Goal: Task Accomplishment & Management: Use online tool/utility

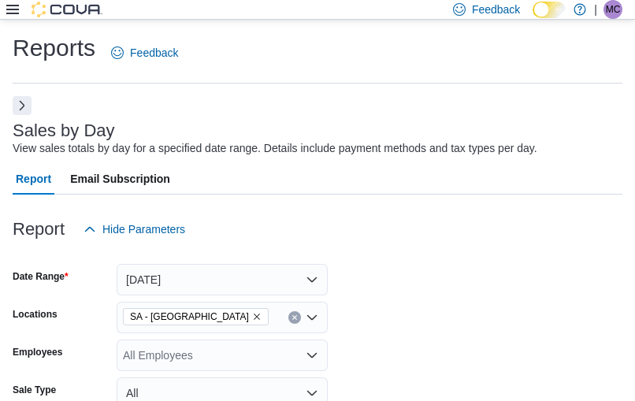
scroll to position [406, 0]
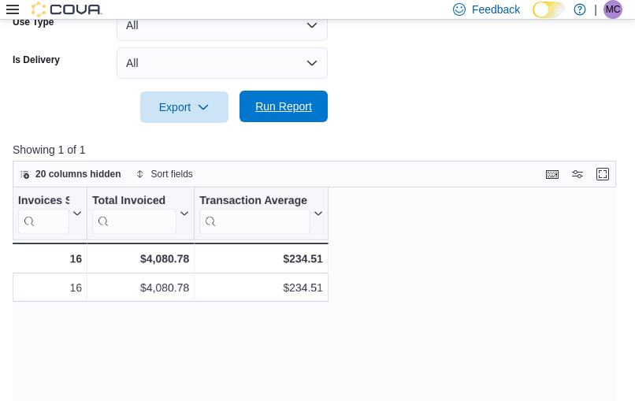
click at [280, 117] on span "Run Report" at bounding box center [283, 107] width 69 height 32
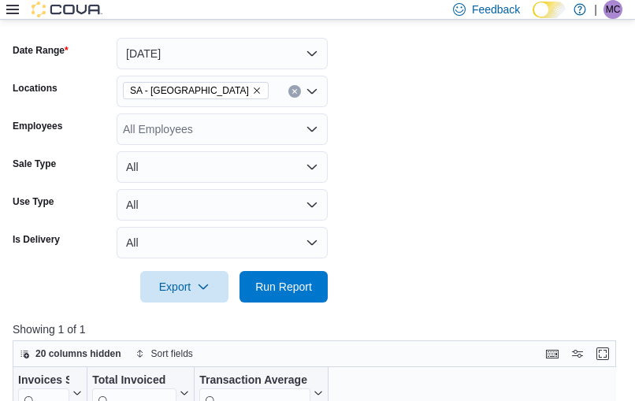
scroll to position [154, 0]
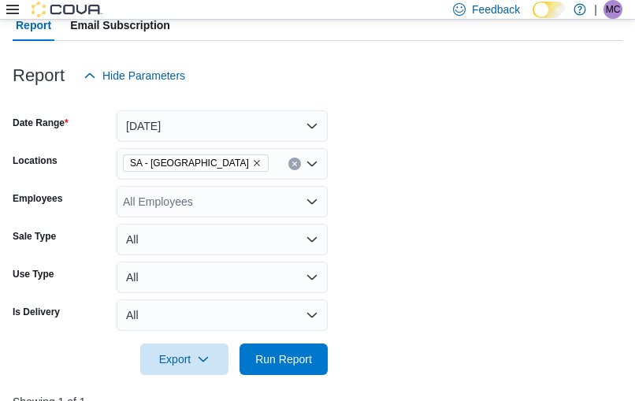
click at [252, 168] on icon "Remove SA - Denver from selection in this group" at bounding box center [256, 162] width 9 height 9
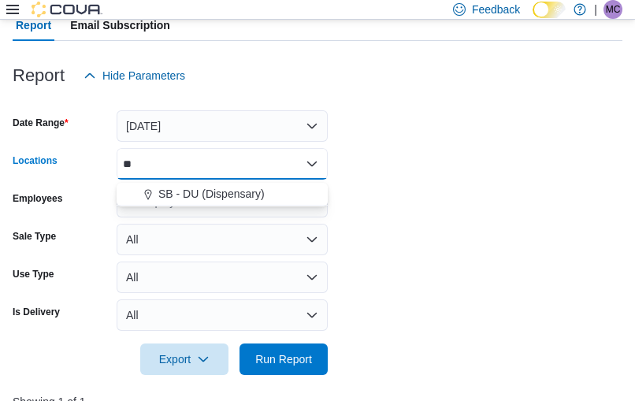
type input "**"
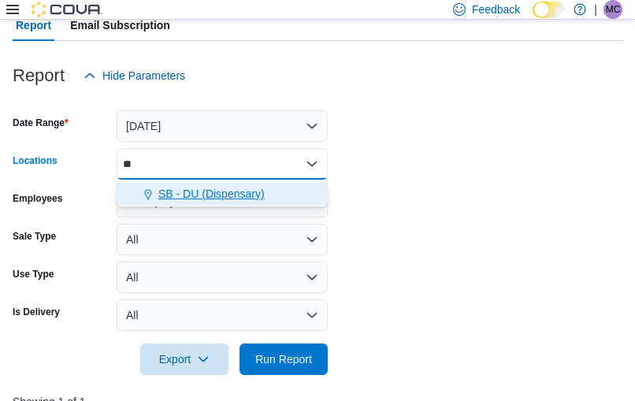
click at [210, 194] on span "SB - DU (Dispensary)" at bounding box center [211, 194] width 106 height 16
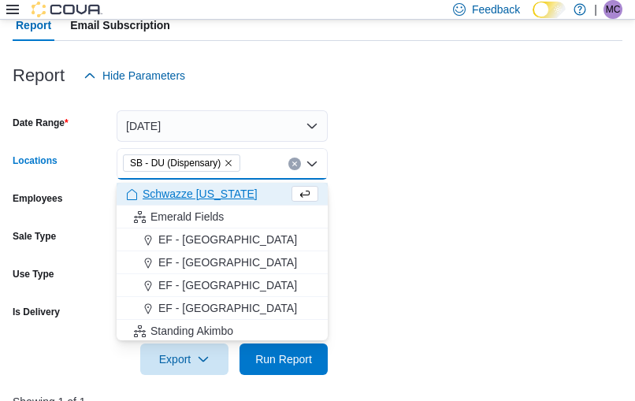
click at [417, 158] on form "Date Range [DATE] Locations SB - DU (Dispensary) Combo box. Selected. SB - DU (…" at bounding box center [318, 233] width 610 height 284
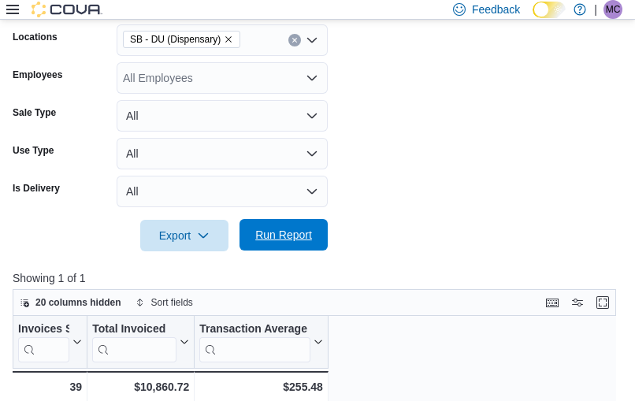
scroll to position [305, 0]
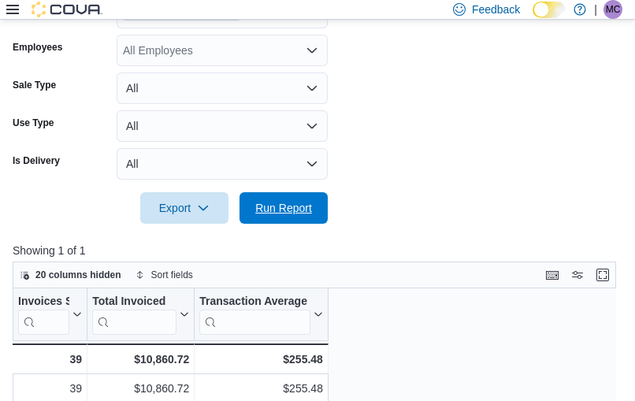
drag, startPoint x: 312, startPoint y: 205, endPoint x: 391, endPoint y: 205, distance: 78.8
click at [312, 206] on span "Run Report" at bounding box center [283, 208] width 69 height 32
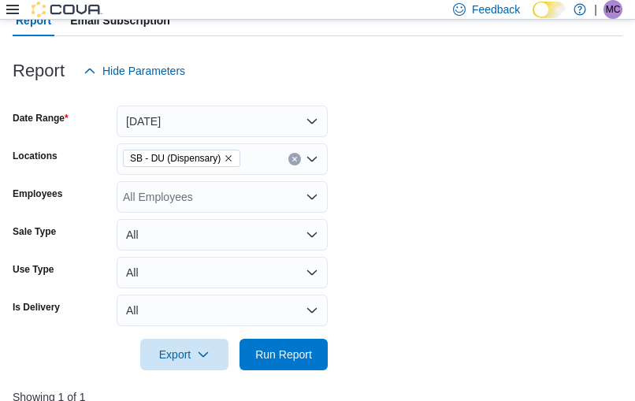
scroll to position [155, 0]
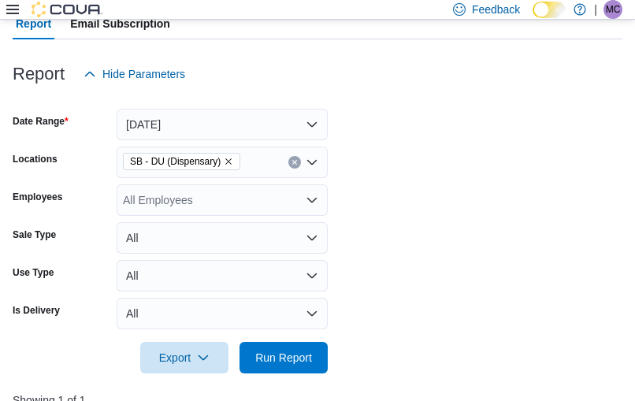
click at [222, 169] on span "SB - DU (Dispensary)" at bounding box center [181, 162] width 103 height 16
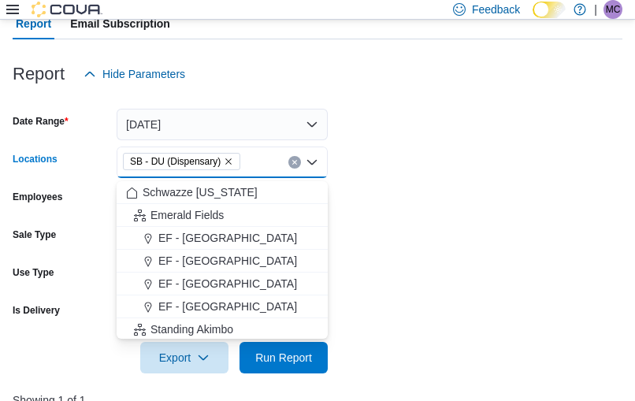
click at [228, 169] on span "SB - DU (Dispensary)" at bounding box center [181, 162] width 103 height 16
click at [226, 165] on icon "Remove SB - DU (Dispensary) from selection in this group" at bounding box center [228, 162] width 6 height 6
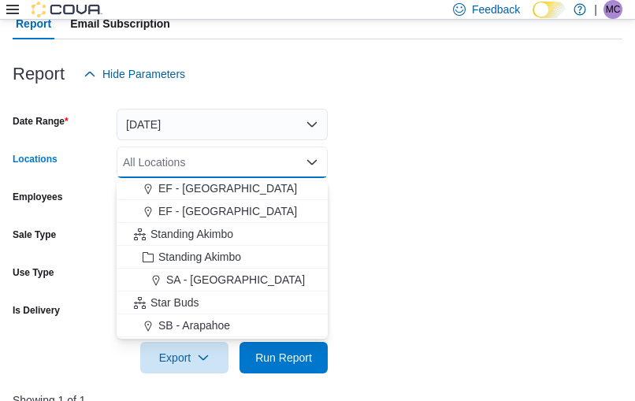
scroll to position [101, 0]
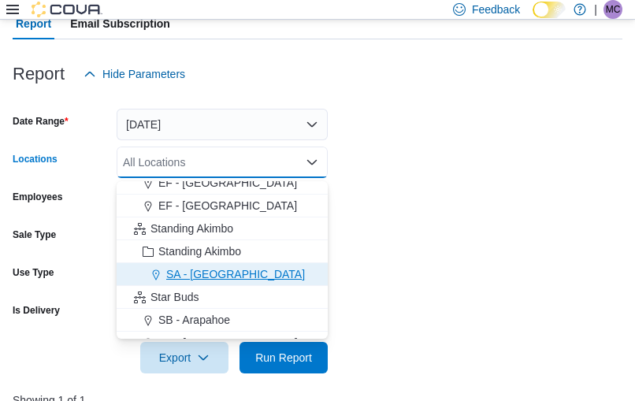
click at [193, 268] on span "SA - [GEOGRAPHIC_DATA]" at bounding box center [235, 274] width 139 height 16
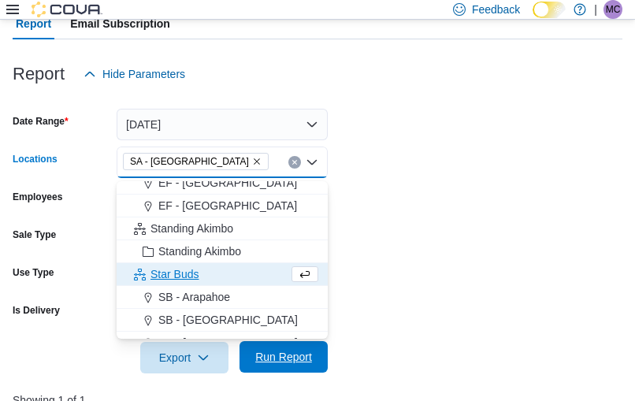
click at [295, 356] on span "Run Report" at bounding box center [283, 357] width 57 height 16
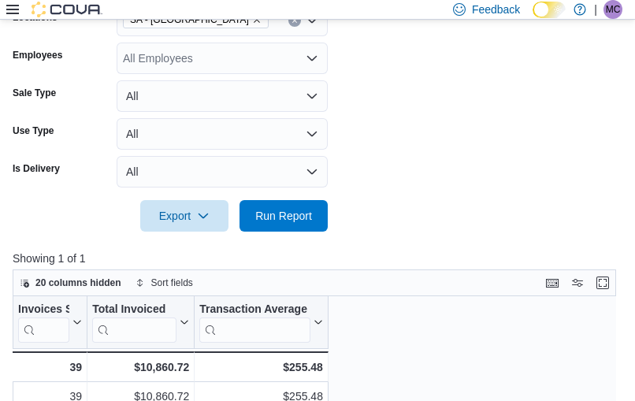
scroll to position [357, 0]
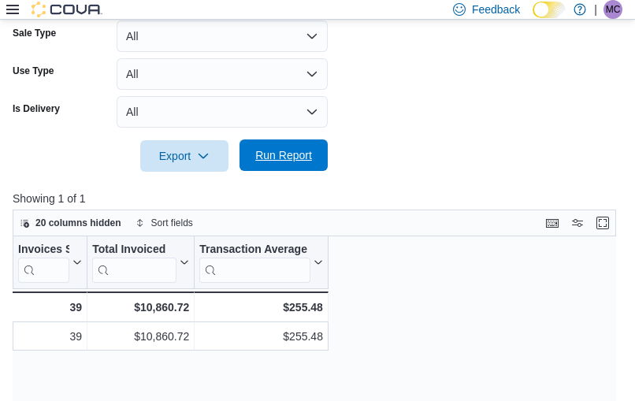
click at [306, 151] on span "Run Report" at bounding box center [283, 155] width 57 height 16
click at [307, 158] on span "Run Report" at bounding box center [283, 155] width 57 height 16
click at [301, 154] on span "Run Report" at bounding box center [283, 155] width 57 height 16
